Goal: Navigation & Orientation: Find specific page/section

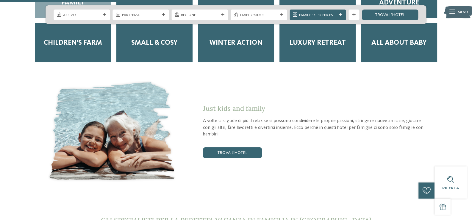
scroll to position [981, 0]
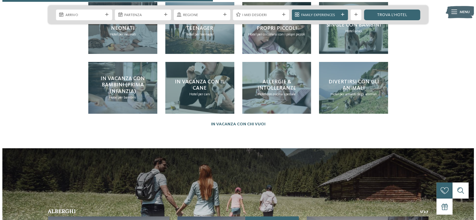
scroll to position [1219, 0]
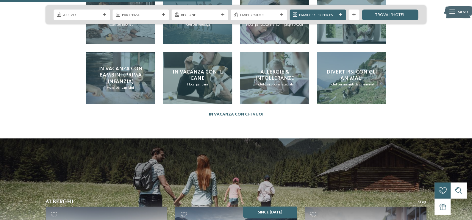
click at [175, 44] on div "In vacanza con teenager Hotel per teenager" at bounding box center [197, 18] width 69 height 52
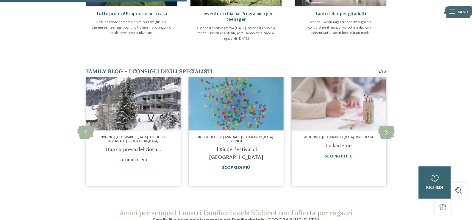
scroll to position [297, 0]
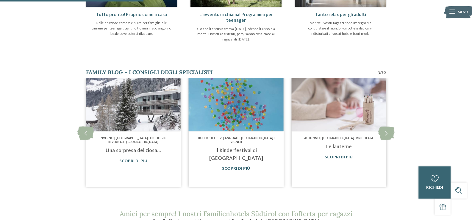
click at [262, 23] on span "L’avventura chiama! Programma per teenager" at bounding box center [235, 17] width 73 height 10
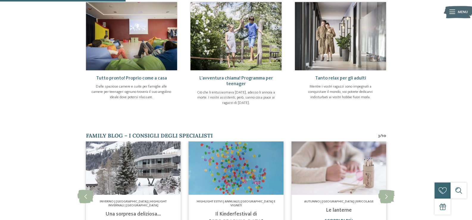
scroll to position [208, 0]
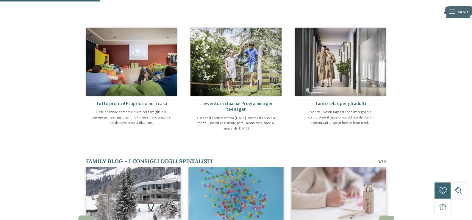
click at [227, 86] on img at bounding box center [235, 62] width 91 height 68
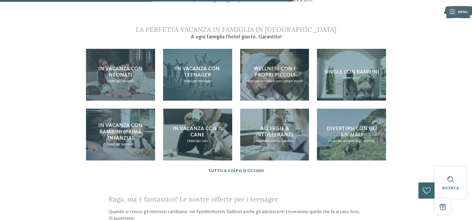
scroll to position [654, 0]
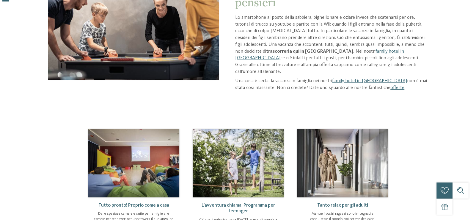
scroll to position [119, 0]
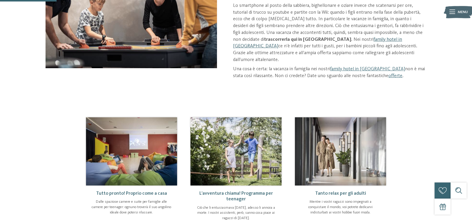
click at [402, 49] on link "family hotel in [GEOGRAPHIC_DATA]" at bounding box center [317, 43] width 169 height 12
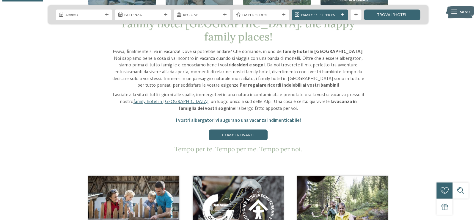
scroll to position [238, 0]
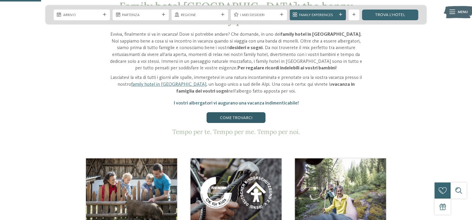
click at [227, 115] on link "Come trovarci" at bounding box center [235, 117] width 59 height 11
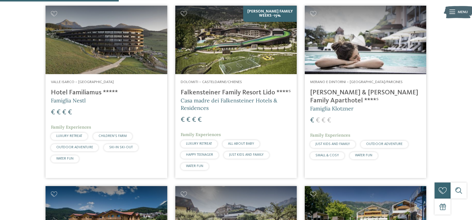
scroll to position [565, 0]
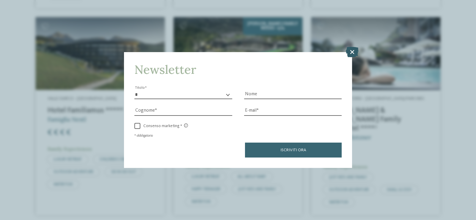
click at [354, 52] on icon at bounding box center [352, 52] width 13 height 10
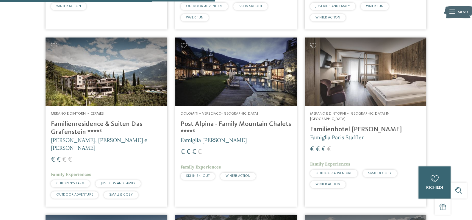
scroll to position [1011, 0]
